Goal: Task Accomplishment & Management: Use online tool/utility

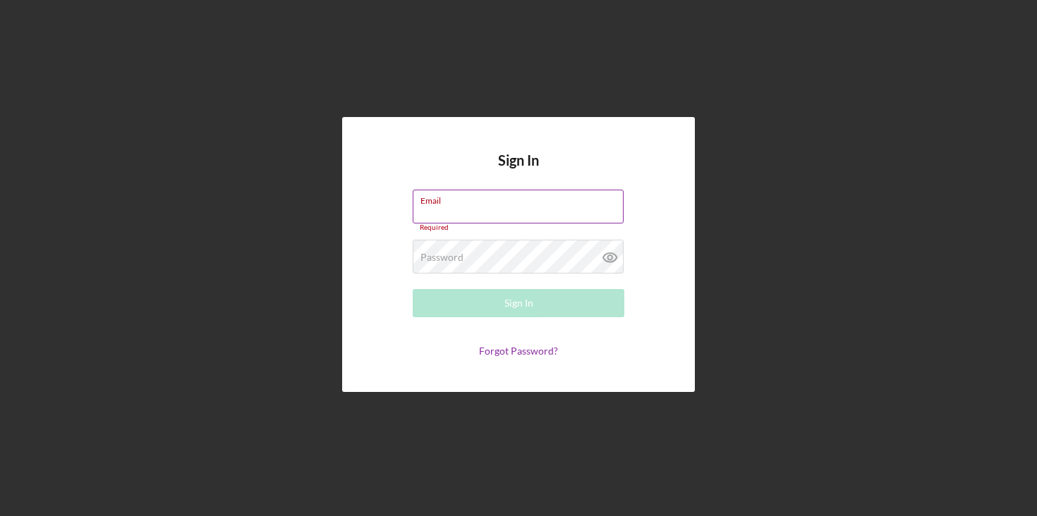
click at [457, 202] on label "Email" at bounding box center [521, 198] width 203 height 16
click at [457, 202] on input "Email" at bounding box center [518, 207] width 211 height 34
click at [488, 214] on input "Email" at bounding box center [518, 207] width 211 height 34
paste input "pmsa@mybrightpoint.org"
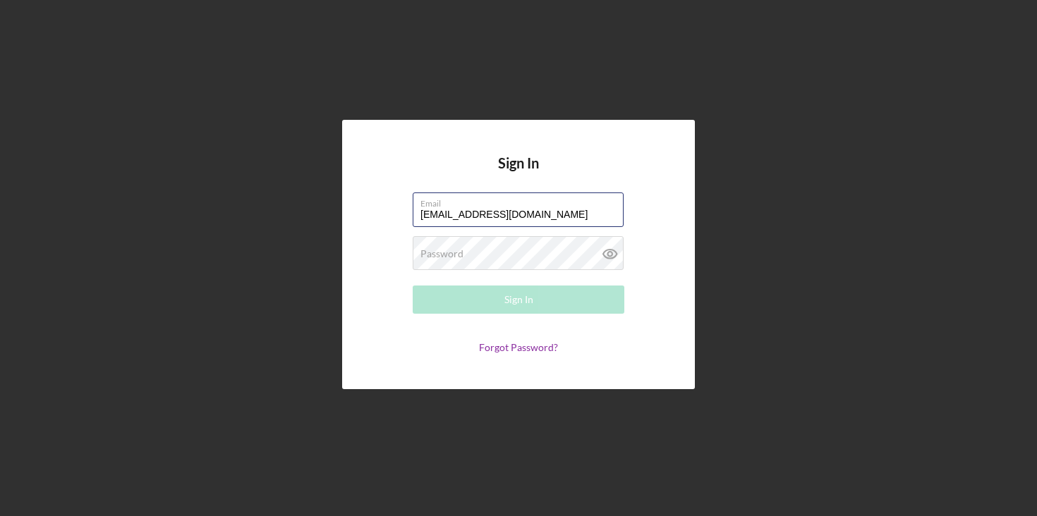
type input "pmsa@mybrightpoint.org"
click at [489, 249] on div "Password Required" at bounding box center [519, 253] width 212 height 35
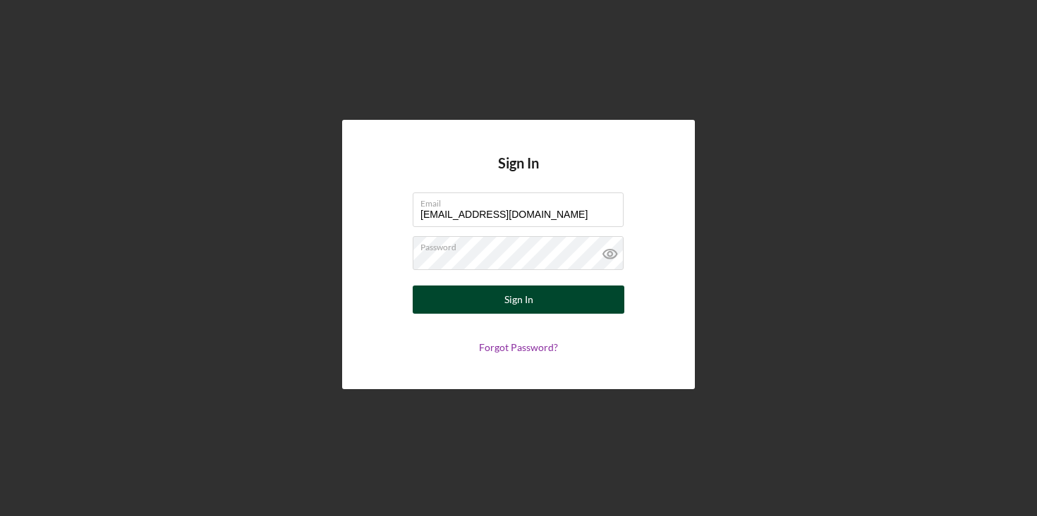
click at [486, 313] on button "Sign In" at bounding box center [519, 300] width 212 height 28
